Goal: Find specific page/section: Find specific page/section

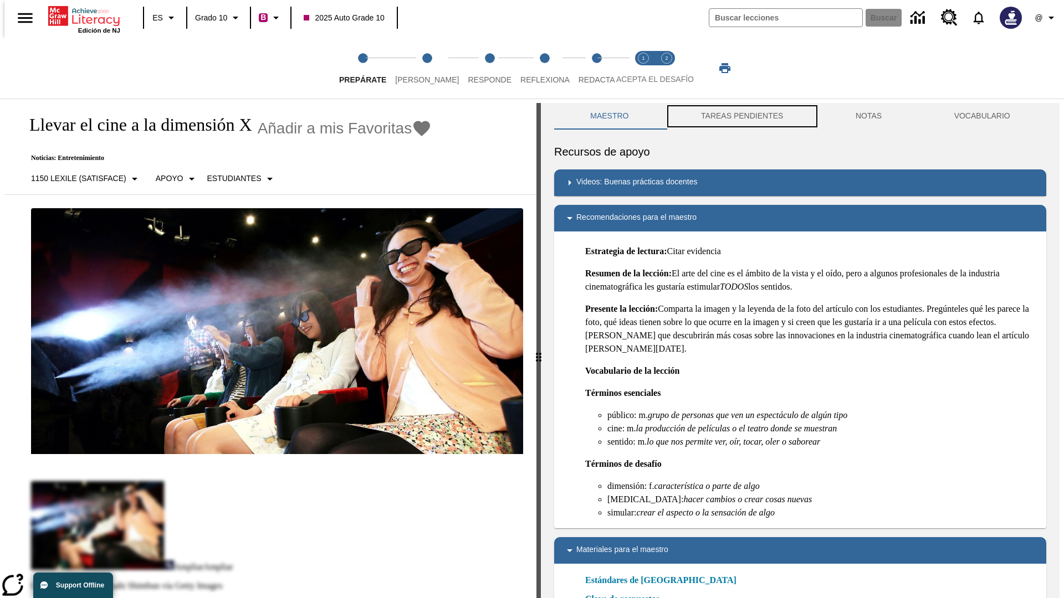
click at [741, 116] on button "TAREAS PENDIENTES" at bounding box center [742, 116] width 155 height 27
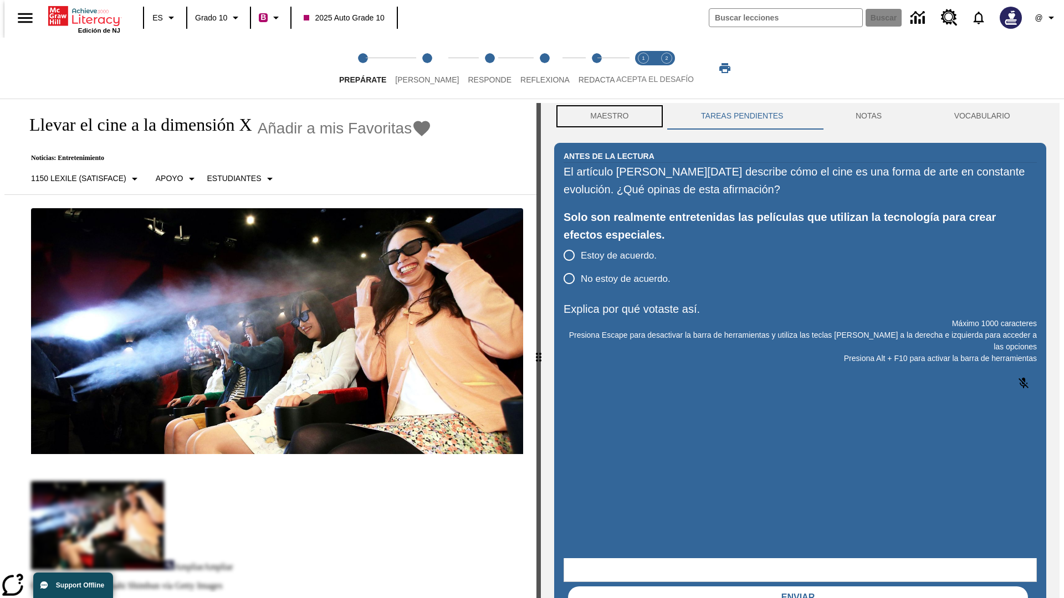
scroll to position [1, 0]
click at [606, 116] on button "Maestro" at bounding box center [609, 116] width 111 height 27
